Goal: Information Seeking & Learning: Learn about a topic

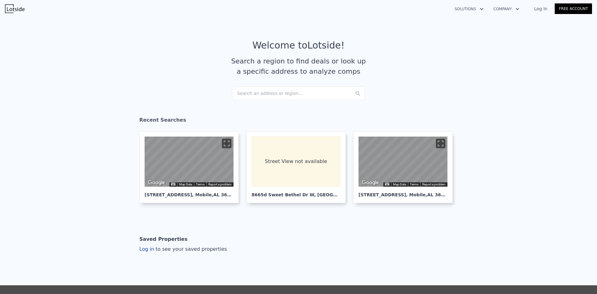
click at [303, 95] on div "Search an address or region..." at bounding box center [298, 93] width 133 height 14
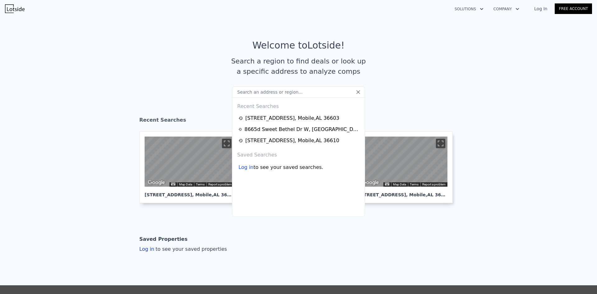
drag, startPoint x: 303, startPoint y: 95, endPoint x: 310, endPoint y: 89, distance: 9.5
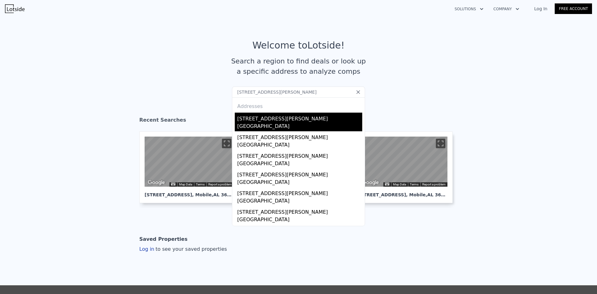
type input "[STREET_ADDRESS][PERSON_NAME]"
click at [321, 119] on div "[STREET_ADDRESS][PERSON_NAME]" at bounding box center [299, 118] width 125 height 10
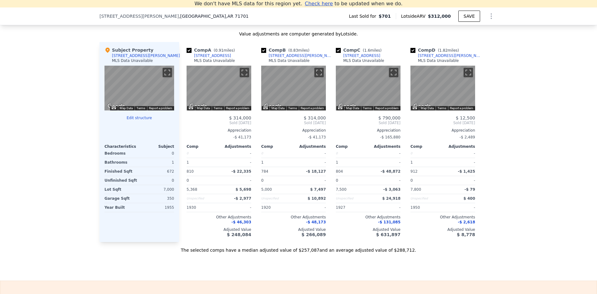
scroll to position [615, 0]
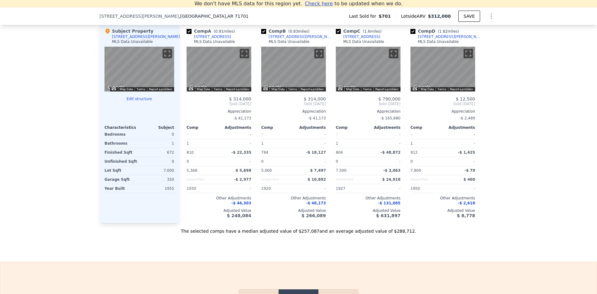
click at [413, 34] on input "checkbox" at bounding box center [413, 31] width 5 height 5
checkbox input "false"
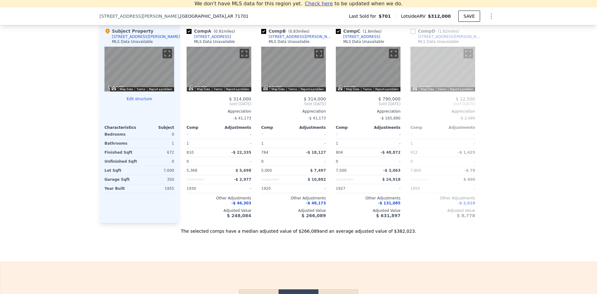
click at [337, 34] on input "checkbox" at bounding box center [338, 31] width 5 height 5
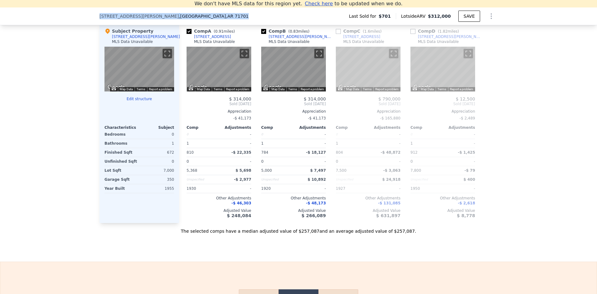
drag, startPoint x: 96, startPoint y: 15, endPoint x: 183, endPoint y: 11, distance: 87.2
click at [189, 10] on div "[STREET_ADDRESS][PERSON_NAME] Last Sold for $701 Lotside ARV $312,000 SAVE" at bounding box center [298, 16] width 597 height 18
copy div "[STREET_ADDRESS][PERSON_NAME]"
checkbox input "true"
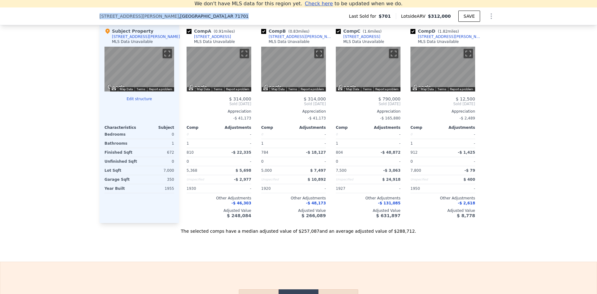
copy div "[STREET_ADDRESS][PERSON_NAME]"
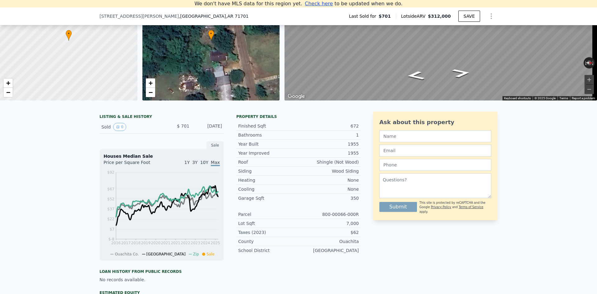
scroll to position [7, 0]
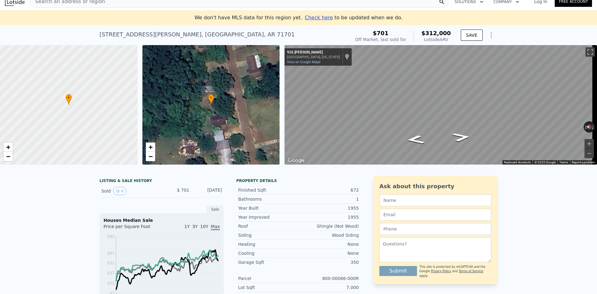
click at [74, 2] on span "Search an address or region" at bounding box center [67, 1] width 75 height 7
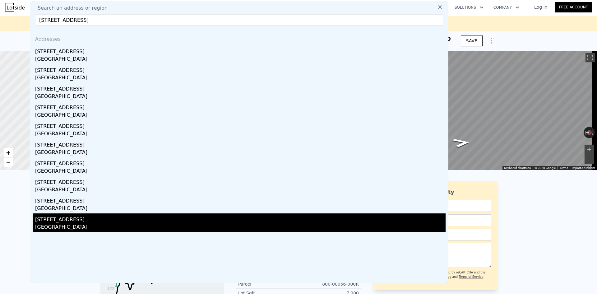
scroll to position [0, 0]
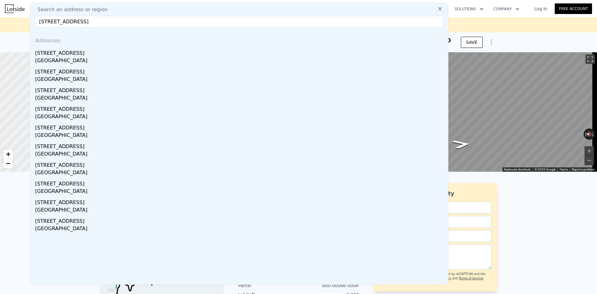
click at [172, 20] on input "[STREET_ADDRESS]" at bounding box center [239, 21] width 408 height 11
click at [173, 21] on input "[STREET_ADDRESS]" at bounding box center [239, 21] width 408 height 11
paste input "139 OUACHITA 303, [GEOGRAPHIC_DATA], [GEOGRAPHIC_DATA] 717"
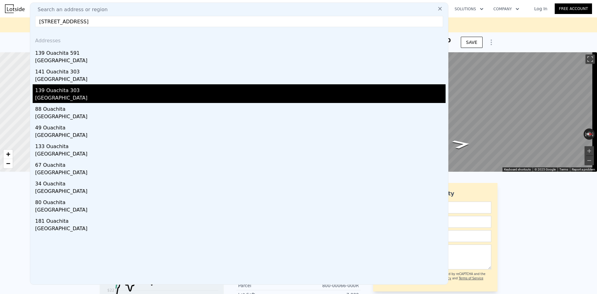
type input "[STREET_ADDRESS]"
click at [188, 94] on div "[GEOGRAPHIC_DATA]" at bounding box center [240, 98] width 411 height 9
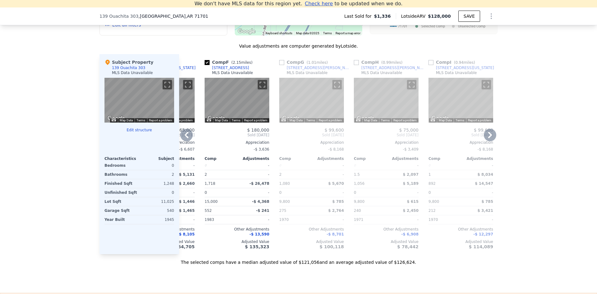
scroll to position [0, 354]
click at [355, 65] on input "checkbox" at bounding box center [357, 62] width 5 height 5
checkbox input "true"
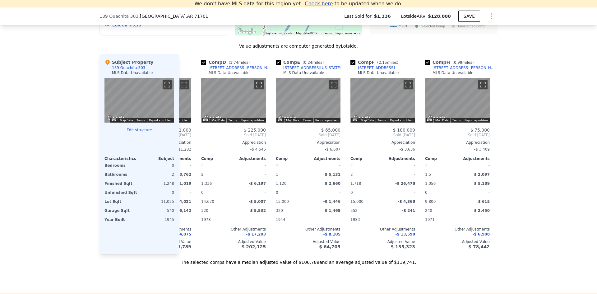
scroll to position [0, 177]
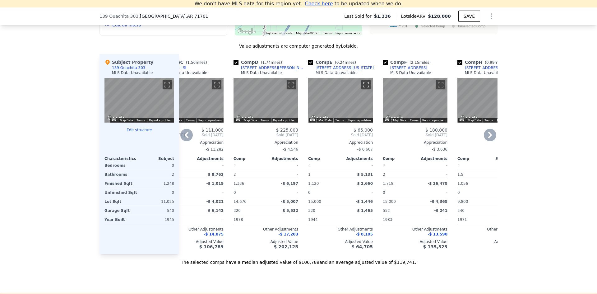
drag, startPoint x: 383, startPoint y: 67, endPoint x: 378, endPoint y: 67, distance: 4.7
click at [383, 65] on input "checkbox" at bounding box center [385, 62] width 5 height 5
checkbox input "false"
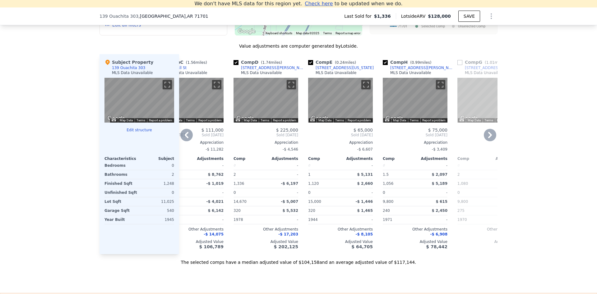
click at [308, 65] on input "checkbox" at bounding box center [310, 62] width 5 height 5
checkbox input "false"
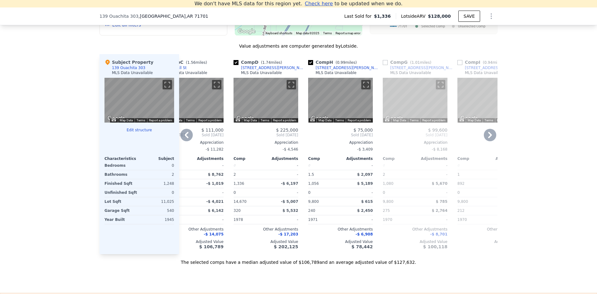
click at [234, 65] on input "checkbox" at bounding box center [236, 62] width 5 height 5
checkbox input "false"
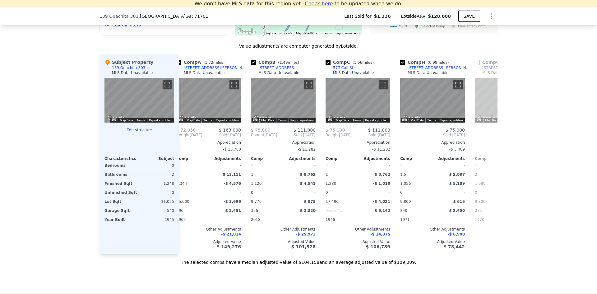
scroll to position [0, 14]
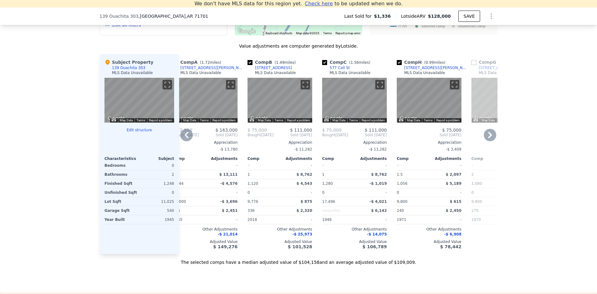
click at [322, 65] on input "checkbox" at bounding box center [324, 62] width 5 height 5
checkbox input "false"
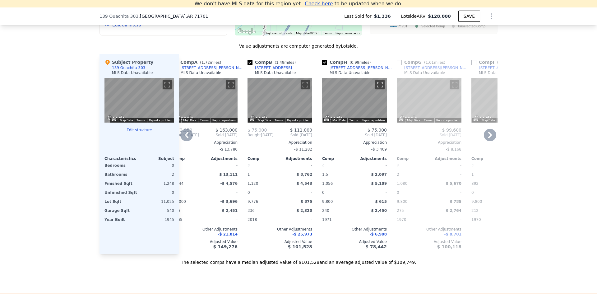
click at [248, 65] on input "checkbox" at bounding box center [250, 62] width 5 height 5
checkbox input "false"
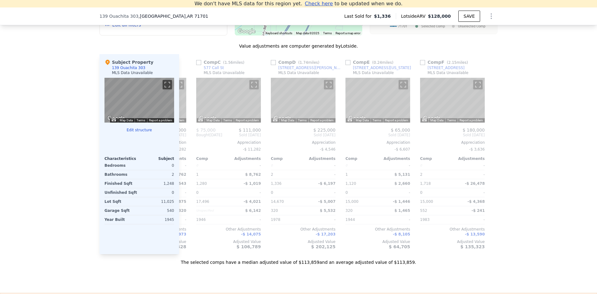
scroll to position [0, 592]
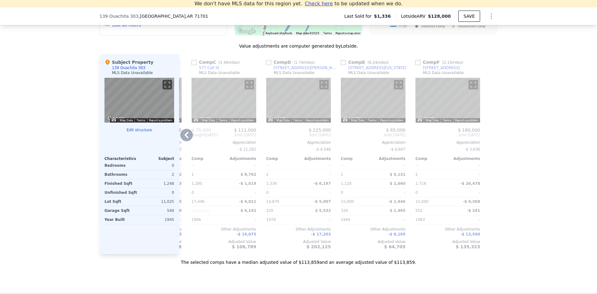
click at [341, 65] on input "checkbox" at bounding box center [343, 62] width 5 height 5
checkbox input "true"
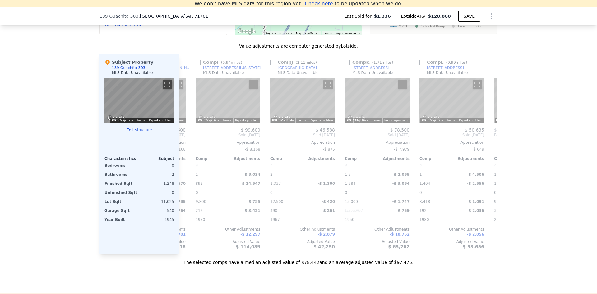
scroll to position [0, 291]
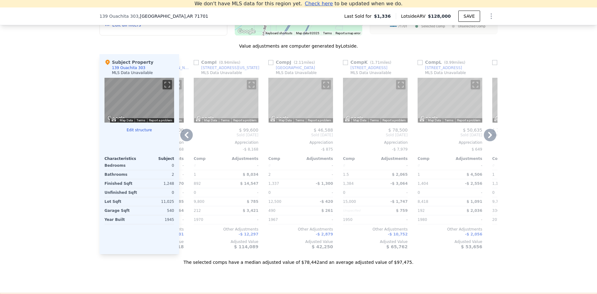
click at [269, 65] on input "checkbox" at bounding box center [270, 62] width 5 height 5
checkbox input "true"
click at [343, 65] on input "checkbox" at bounding box center [345, 62] width 5 height 5
checkbox input "true"
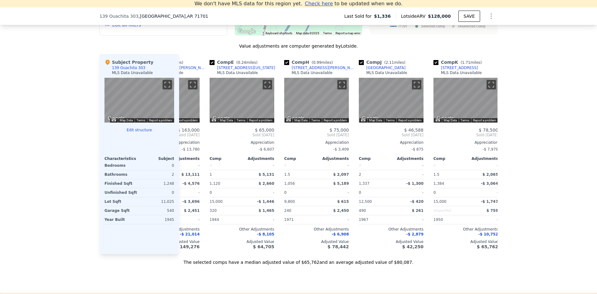
scroll to position [0, 63]
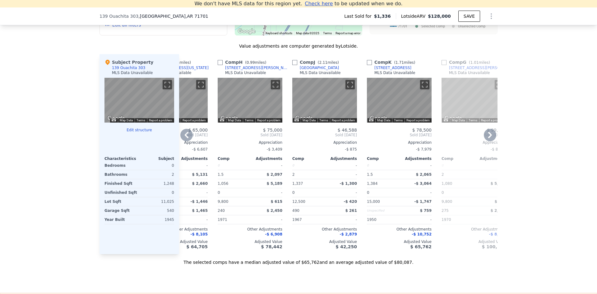
checkbox input "true"
checkbox input "false"
checkbox input "true"
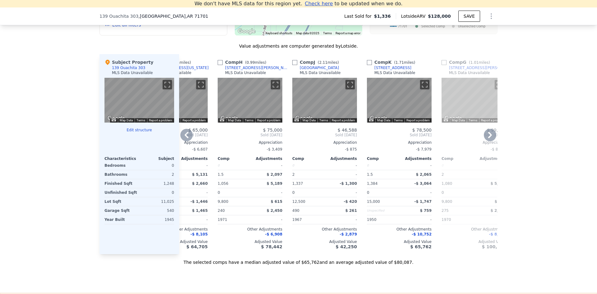
checkbox input "true"
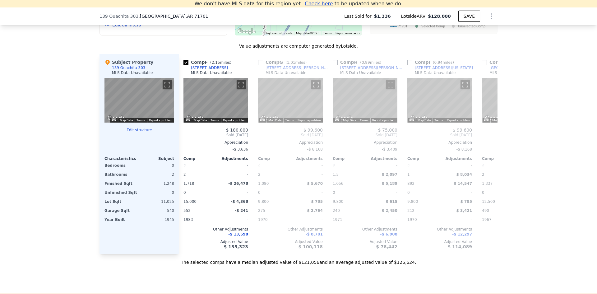
scroll to position [0, 382]
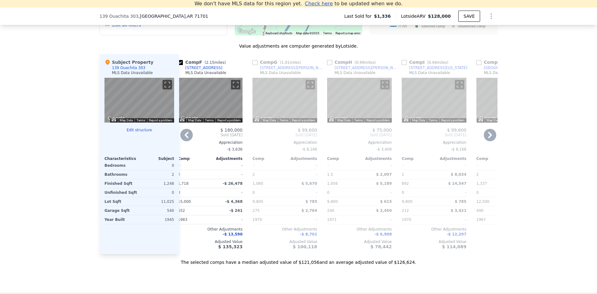
click at [254, 65] on input "checkbox" at bounding box center [255, 62] width 5 height 5
checkbox input "true"
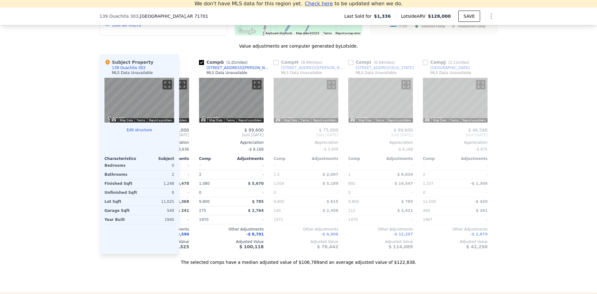
scroll to position [0, 440]
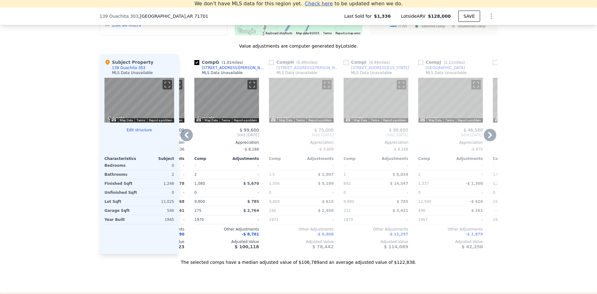
click at [269, 65] on input "checkbox" at bounding box center [271, 62] width 5 height 5
checkbox input "true"
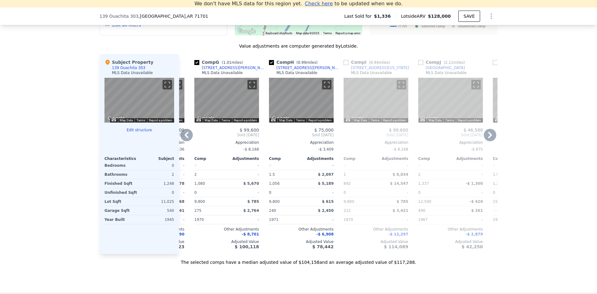
click at [197, 65] on input "checkbox" at bounding box center [196, 62] width 5 height 5
checkbox input "false"
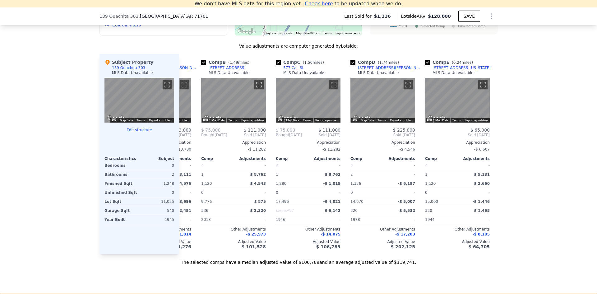
scroll to position [0, 62]
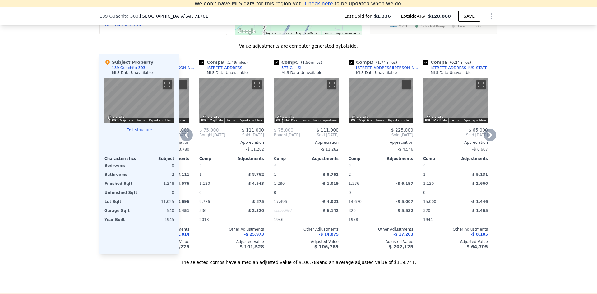
click at [201, 65] on input "checkbox" at bounding box center [201, 62] width 5 height 5
checkbox input "false"
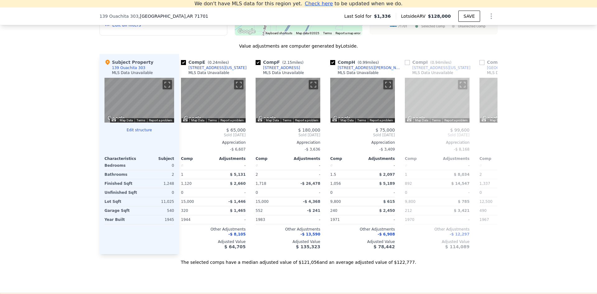
scroll to position [0, 208]
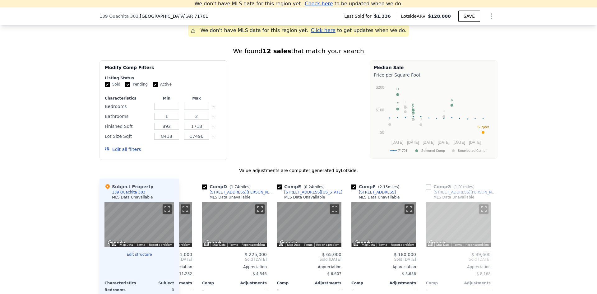
checkbox input "true"
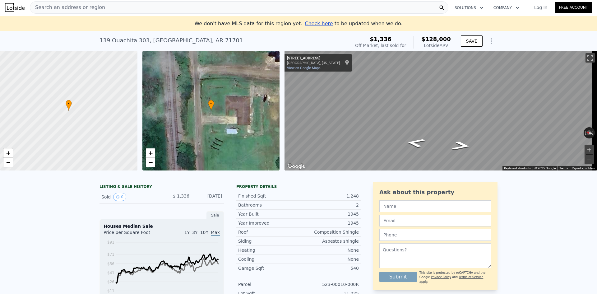
scroll to position [0, 0]
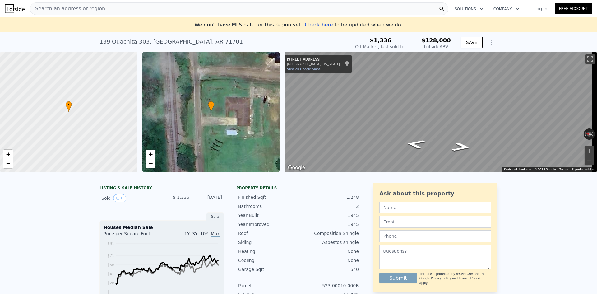
click at [288, 6] on div "Search an address or region" at bounding box center [239, 8] width 419 height 12
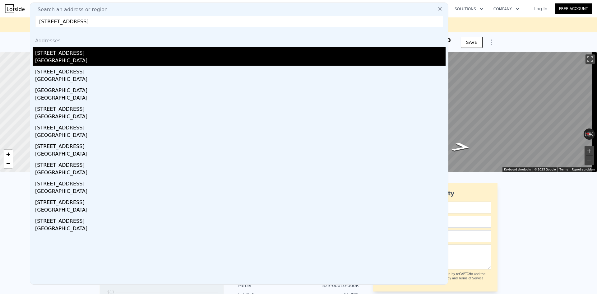
type input "[STREET_ADDRESS]"
click at [126, 55] on div "[STREET_ADDRESS]" at bounding box center [240, 52] width 411 height 10
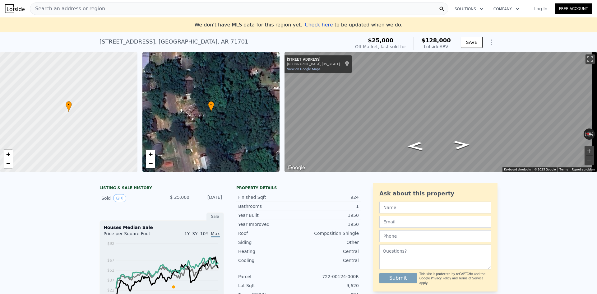
click at [151, 17] on nav "Search an address or region Solutions Company Open main menu Log In Free Account" at bounding box center [298, 8] width 597 height 17
click at [152, 10] on div "Search an address or region" at bounding box center [239, 8] width 419 height 12
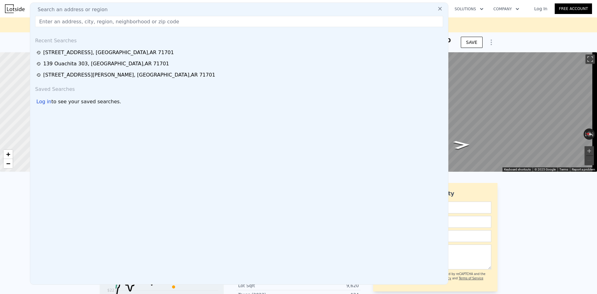
click at [149, 22] on input "text" at bounding box center [239, 21] width 408 height 11
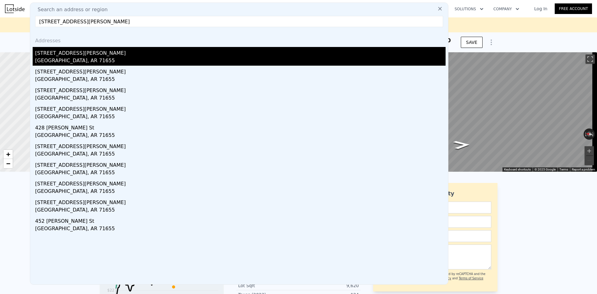
type input "[STREET_ADDRESS][PERSON_NAME]"
click at [113, 58] on div "[GEOGRAPHIC_DATA], AR 71655" at bounding box center [240, 61] width 411 height 9
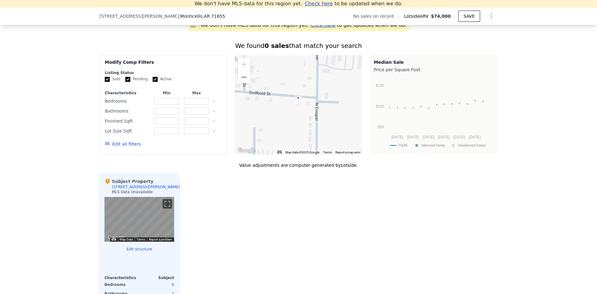
scroll to position [459, 0]
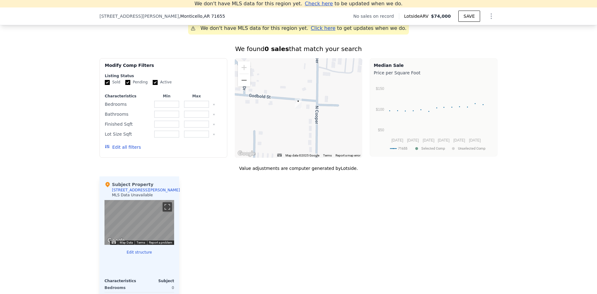
click at [179, 19] on span ", [GEOGRAPHIC_DATA] , [GEOGRAPHIC_DATA] 71655" at bounding box center [202, 16] width 46 height 6
click at [186, 12] on div "[STREET_ADDRESS][PERSON_NAME] No sales on record Lotside ARV $74,000 SAVE" at bounding box center [299, 17] width 398 height 15
click at [202, 14] on span ", AR 71655" at bounding box center [213, 16] width 23 height 5
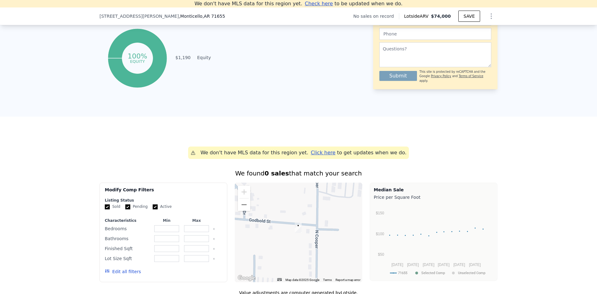
click at [173, 12] on div "[STREET_ADDRESS][PERSON_NAME] No sales on record Lotside ARV $74,000 SAVE" at bounding box center [299, 17] width 398 height 15
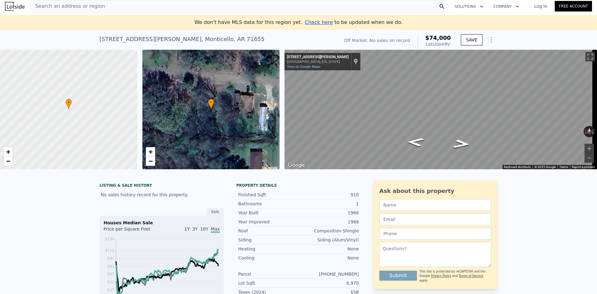
scroll to position [0, 0]
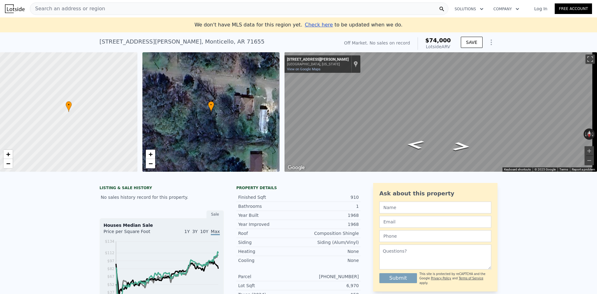
click at [142, 8] on div "Search an address or region" at bounding box center [239, 8] width 419 height 12
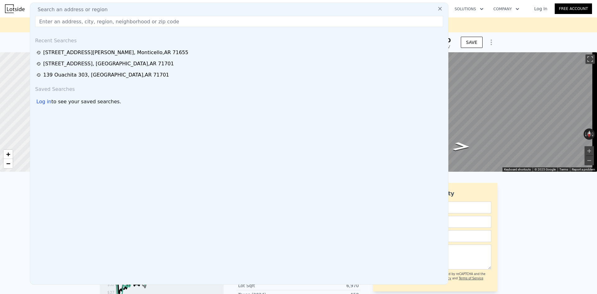
click at [139, 25] on input "text" at bounding box center [239, 21] width 408 height 11
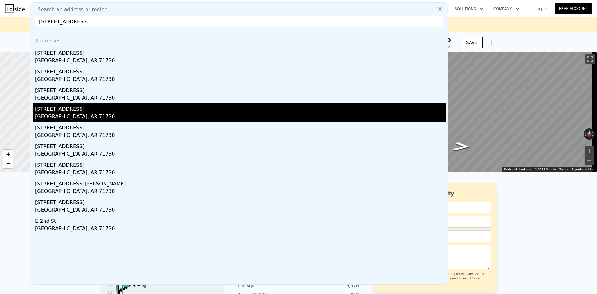
type input "[STREET_ADDRESS]"
click at [104, 116] on div "[GEOGRAPHIC_DATA], AR 71730" at bounding box center [240, 117] width 411 height 9
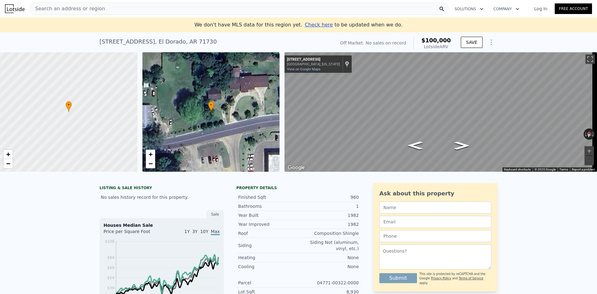
click at [379, 4] on div "Search an address or region" at bounding box center [239, 8] width 419 height 12
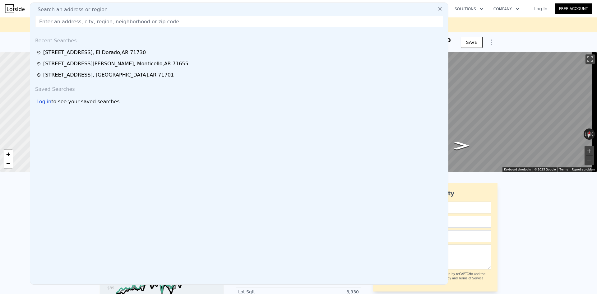
click at [363, 20] on input "text" at bounding box center [239, 21] width 408 height 11
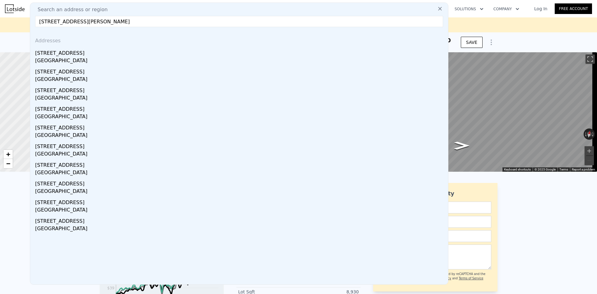
type input "[STREET_ADDRESS][PERSON_NAME]"
